Goal: Find contact information: Find contact information

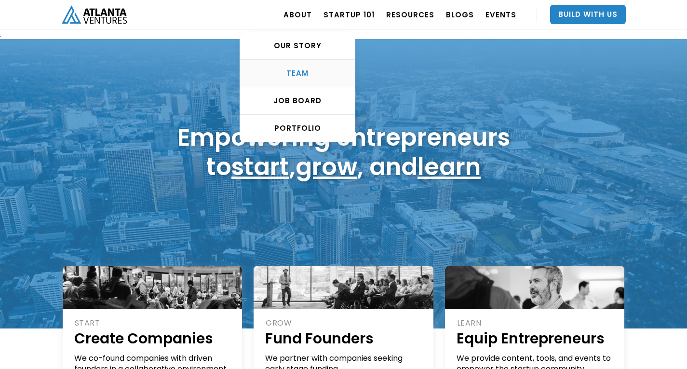
click at [298, 75] on div "TEAM" at bounding box center [297, 73] width 115 height 10
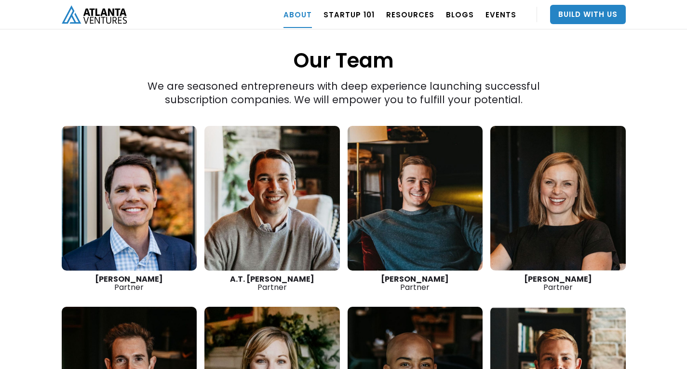
scroll to position [1310, 0]
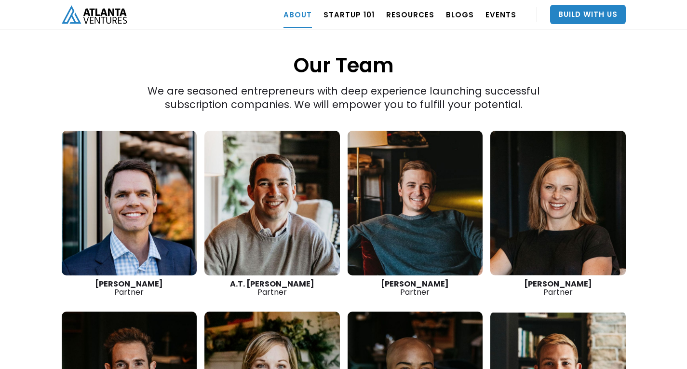
click at [570, 189] on link at bounding box center [557, 203] width 135 height 145
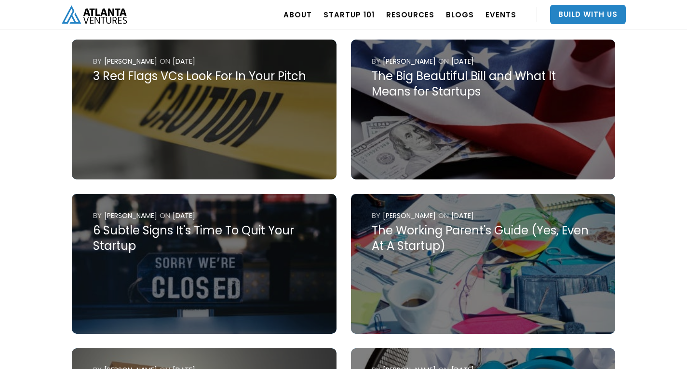
scroll to position [434, 0]
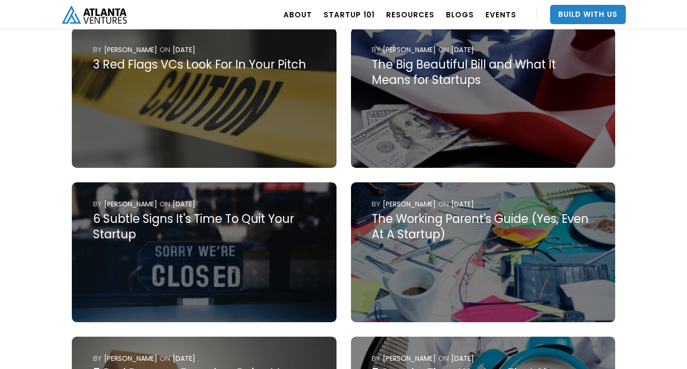
click at [392, 213] on div "The Working Parent's Guide (Yes, Even At A Startup)" at bounding box center [483, 226] width 222 height 31
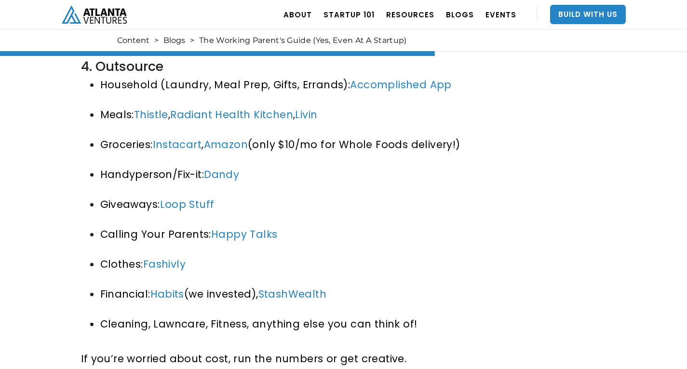
scroll to position [2747, 0]
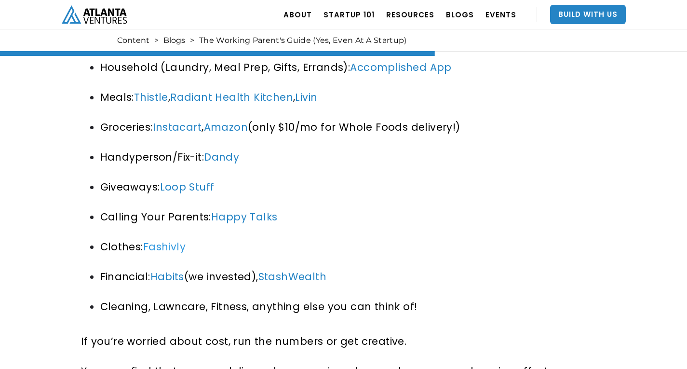
click at [174, 239] on link "Fashivly" at bounding box center [164, 246] width 42 height 14
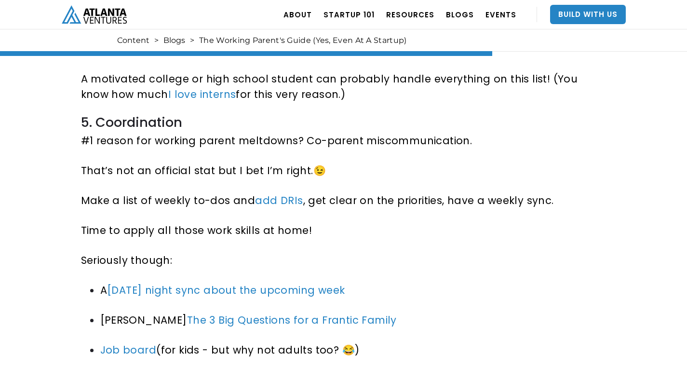
scroll to position [3132, 0]
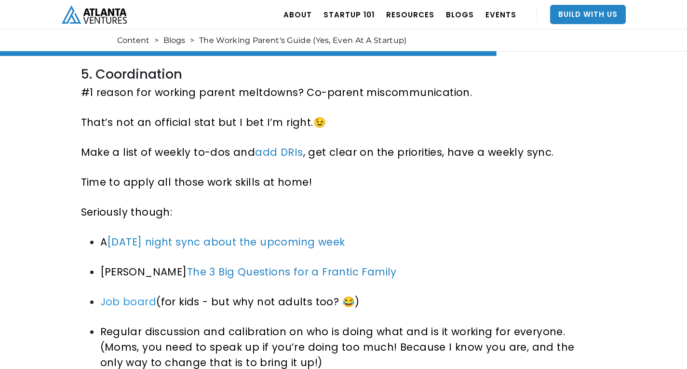
click at [123, 294] on link "Job board" at bounding box center [128, 301] width 56 height 14
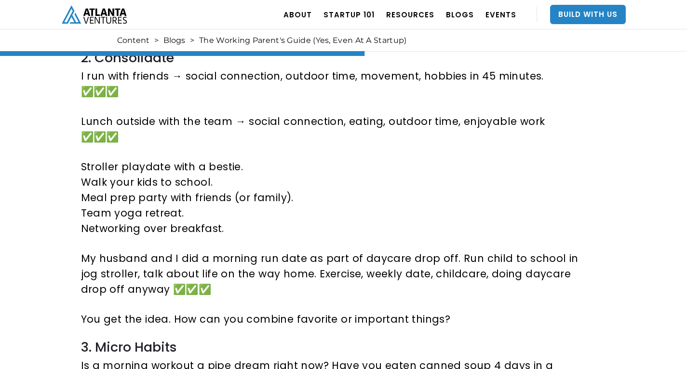
scroll to position [1927, 0]
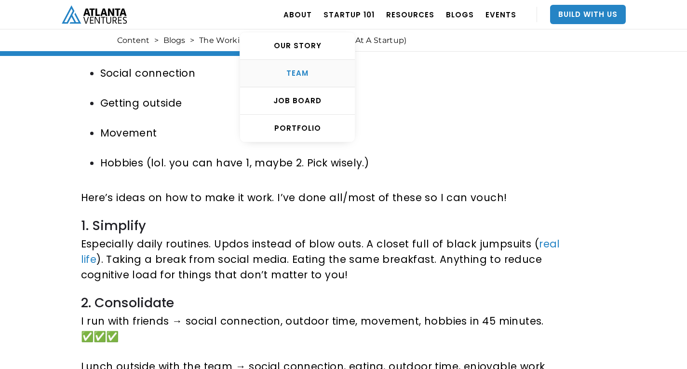
click at [296, 79] on link "TEAM" at bounding box center [297, 73] width 115 height 27
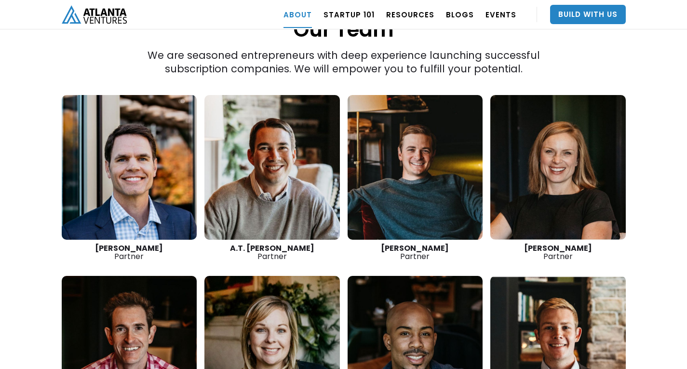
scroll to position [1406, 0]
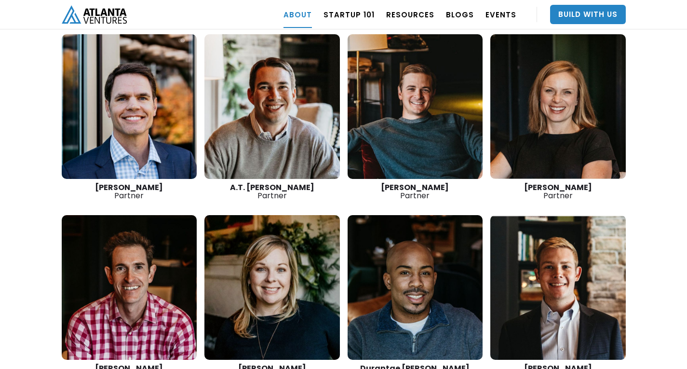
click at [556, 110] on link at bounding box center [557, 106] width 135 height 145
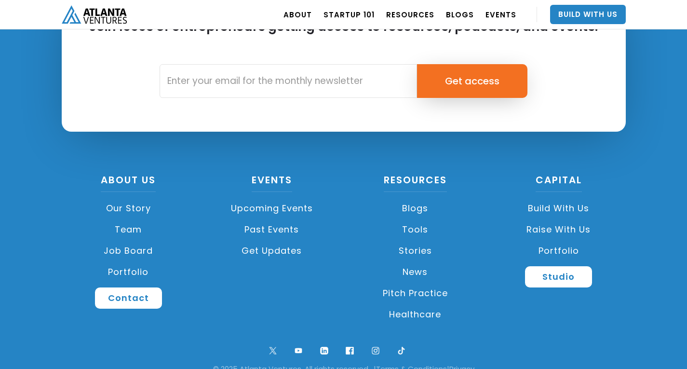
scroll to position [3537, 0]
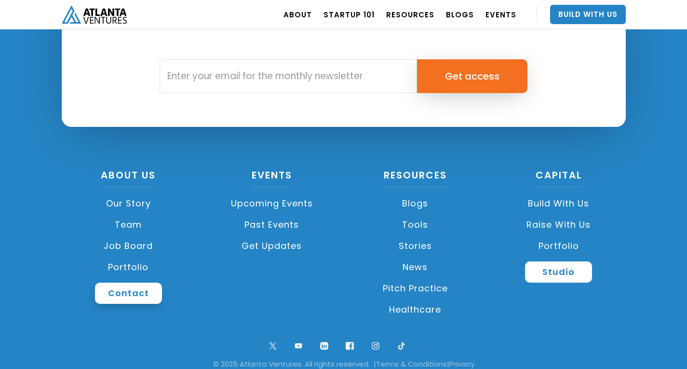
click at [106, 282] on link "Contact" at bounding box center [128, 292] width 67 height 21
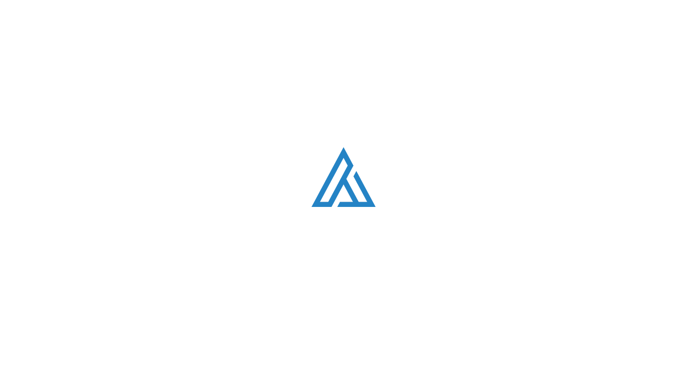
scroll to position [2729, 0]
